Goal: Register for event/course

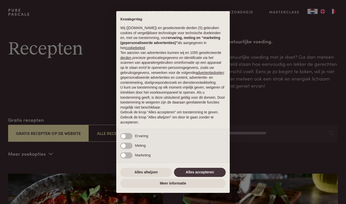
click at [285, 13] on div "× Kennisgeving Wij (purepascale.com) en geselecteerde derden (5) gebruiken cook…" at bounding box center [173, 102] width 346 height 204
click at [150, 173] on button "Alles afwijzen" at bounding box center [146, 172] width 52 height 9
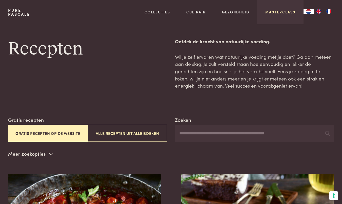
click at [278, 12] on link "Masterclass" at bounding box center [281, 11] width 30 height 5
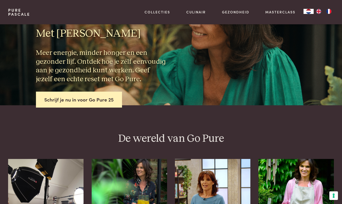
scroll to position [101, 0]
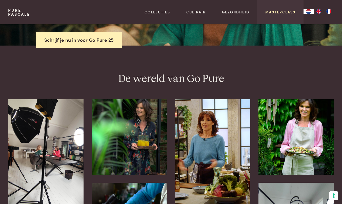
click at [280, 12] on link "Masterclass" at bounding box center [281, 11] width 30 height 5
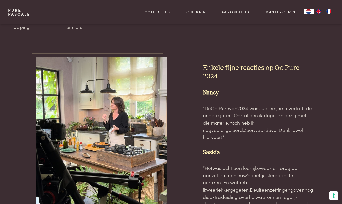
scroll to position [1394, 0]
